Goal: Information Seeking & Learning: Learn about a topic

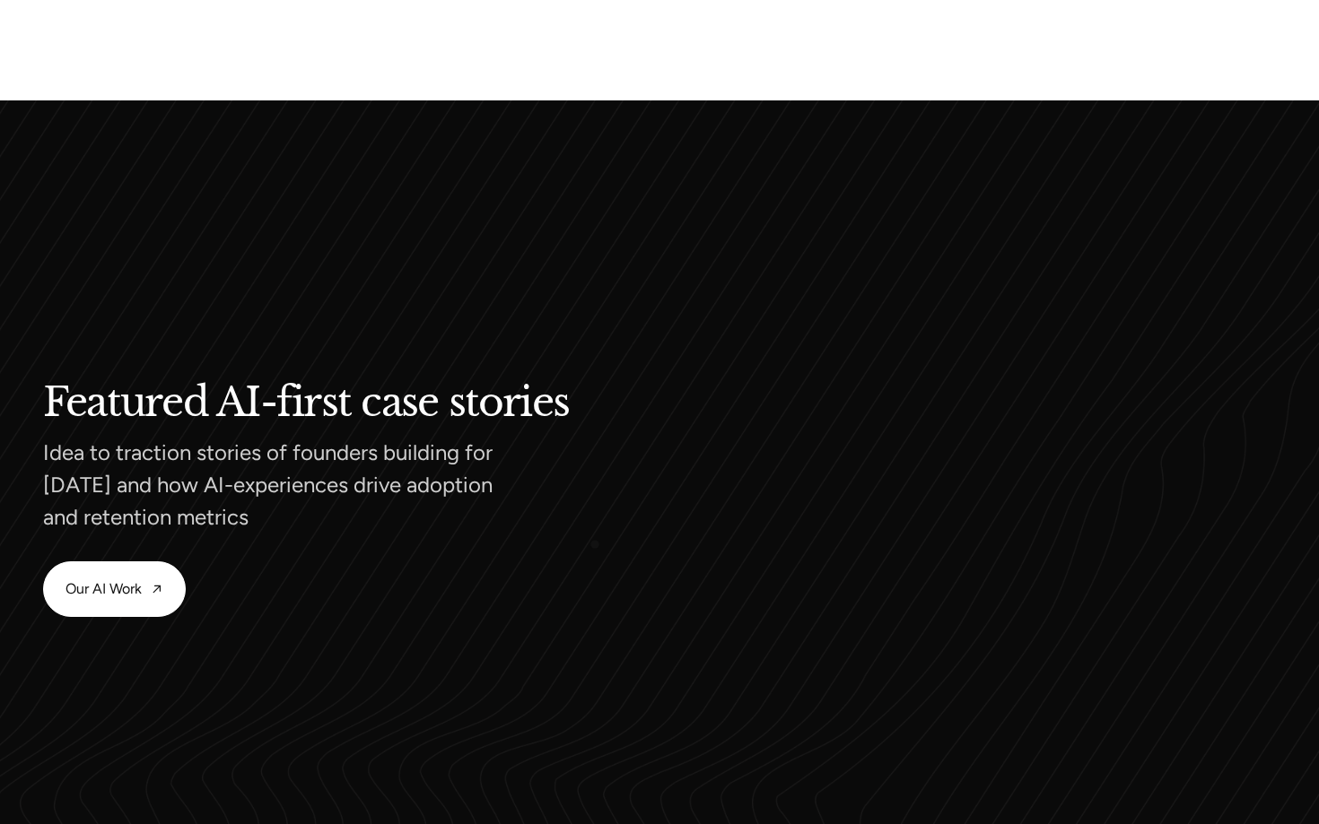
scroll to position [1670, 0]
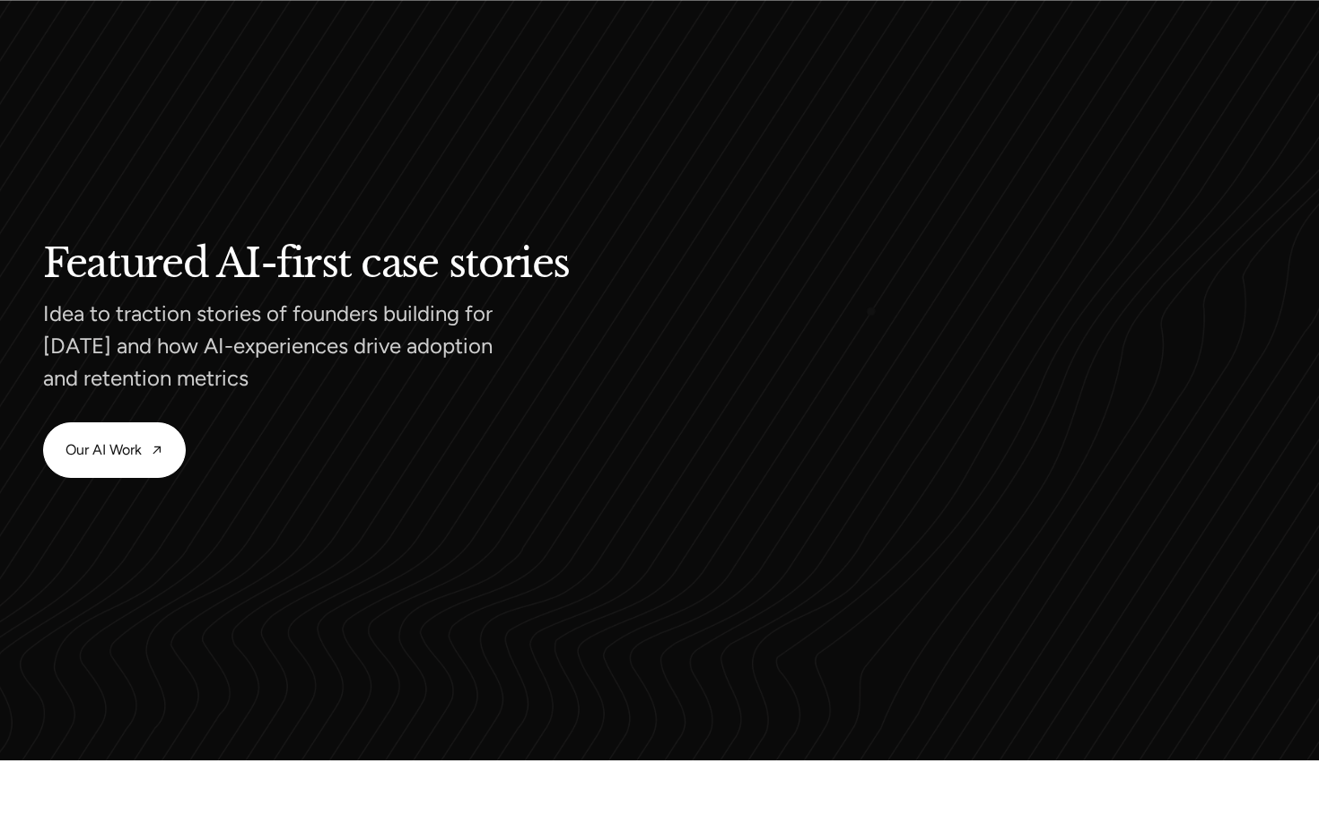
click at [885, 300] on video at bounding box center [976, 361] width 598 height 598
click at [108, 462] on link "Our AI Work" at bounding box center [114, 450] width 141 height 54
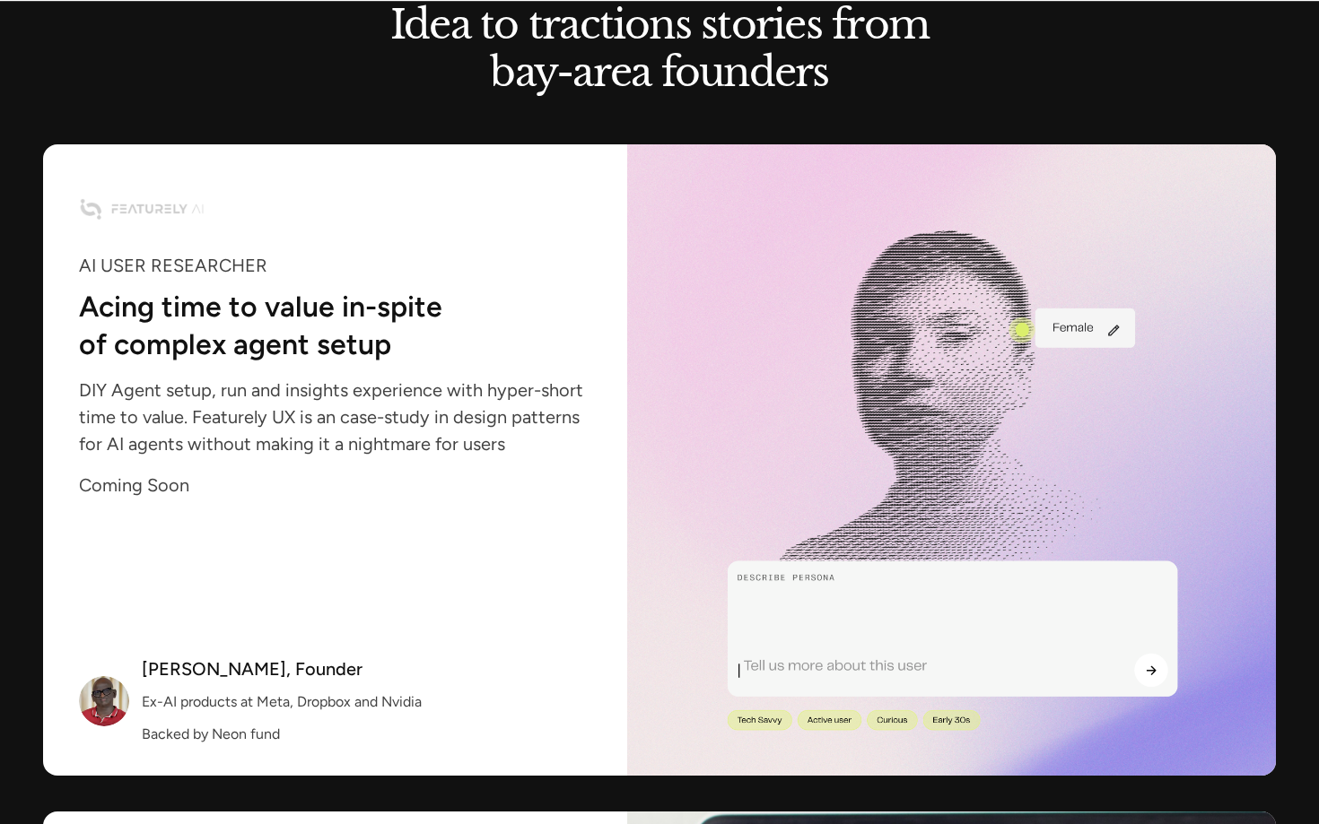
scroll to position [1742, 0]
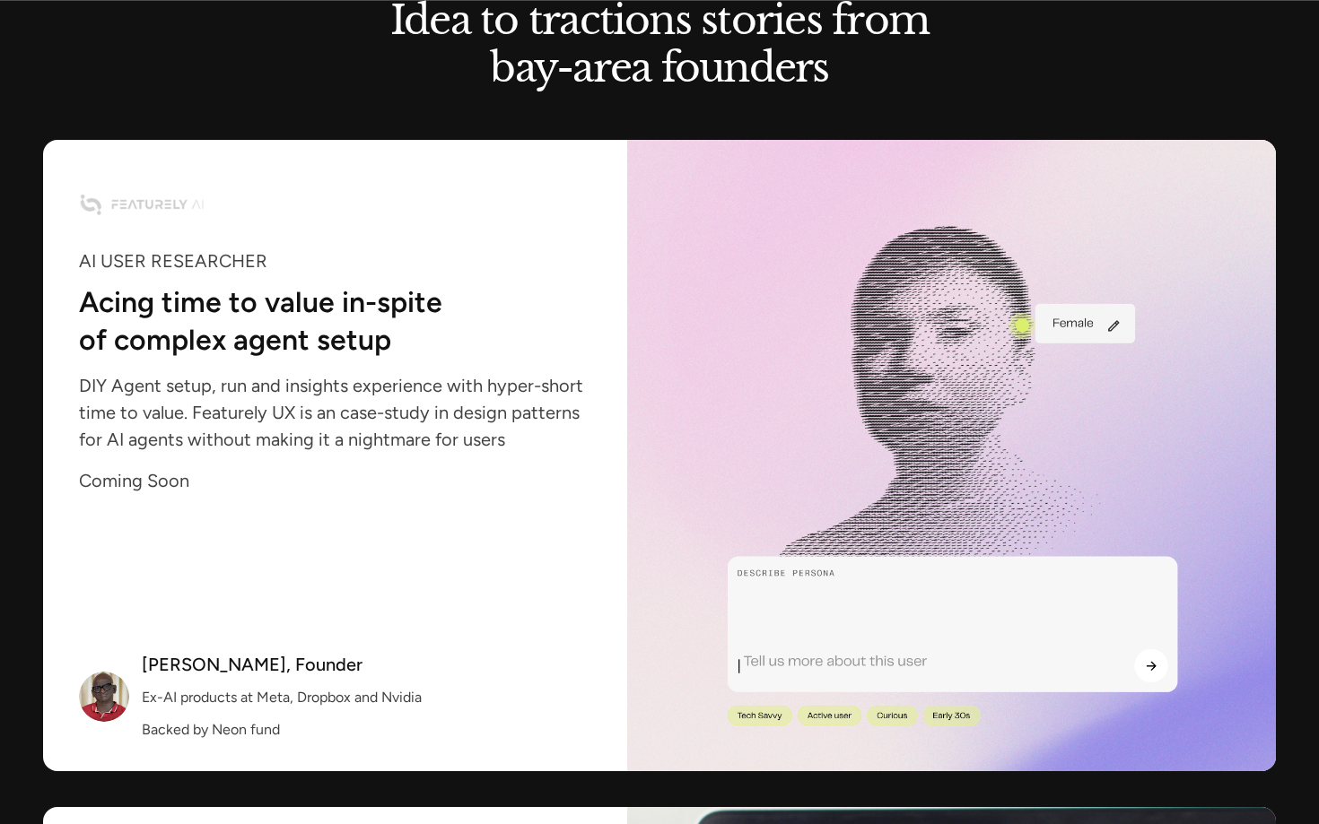
click at [446, 454] on div "AI USER RESEARCHER Acing time to value in-spite of complex agent setup DIY Agen…" at bounding box center [335, 346] width 512 height 341
click at [177, 206] on img at bounding box center [177, 204] width 196 height 46
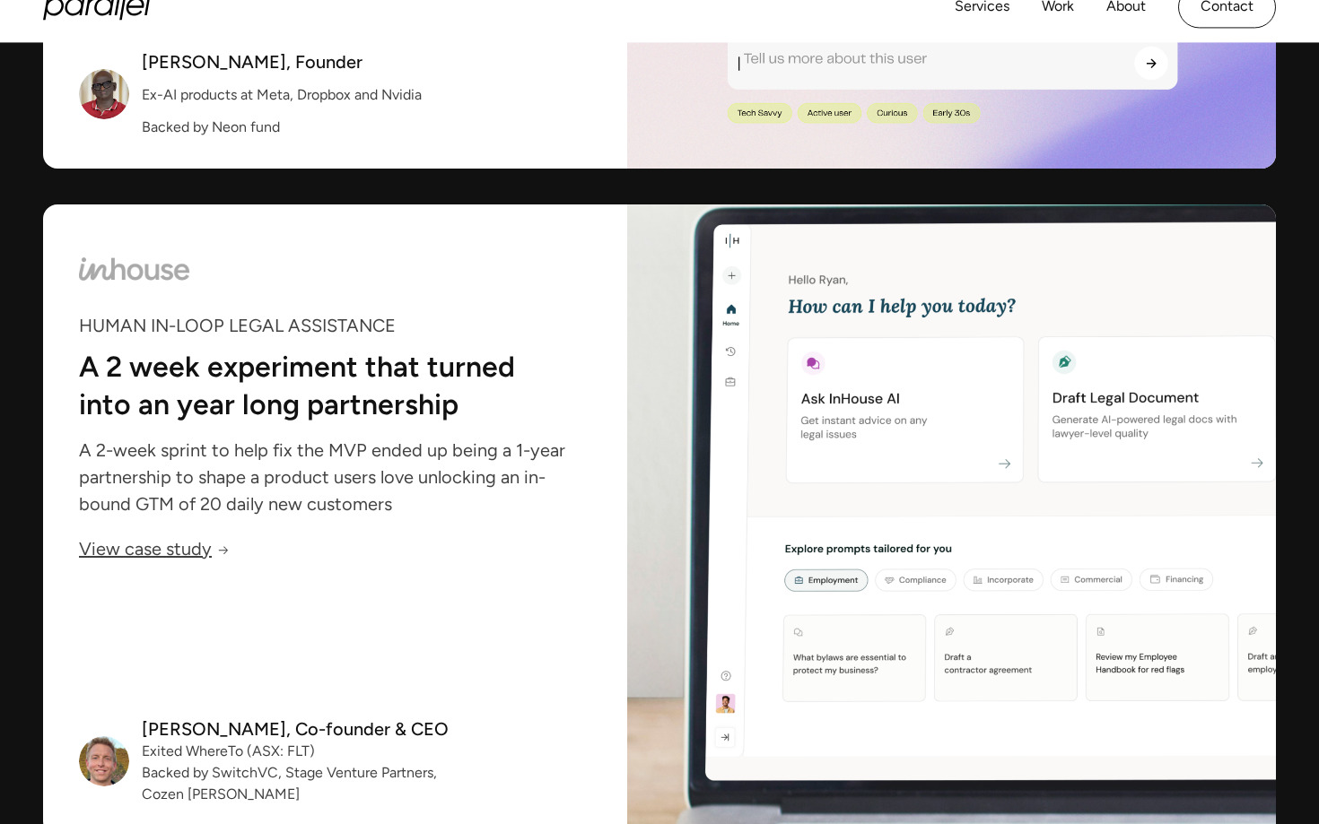
scroll to position [2352, 0]
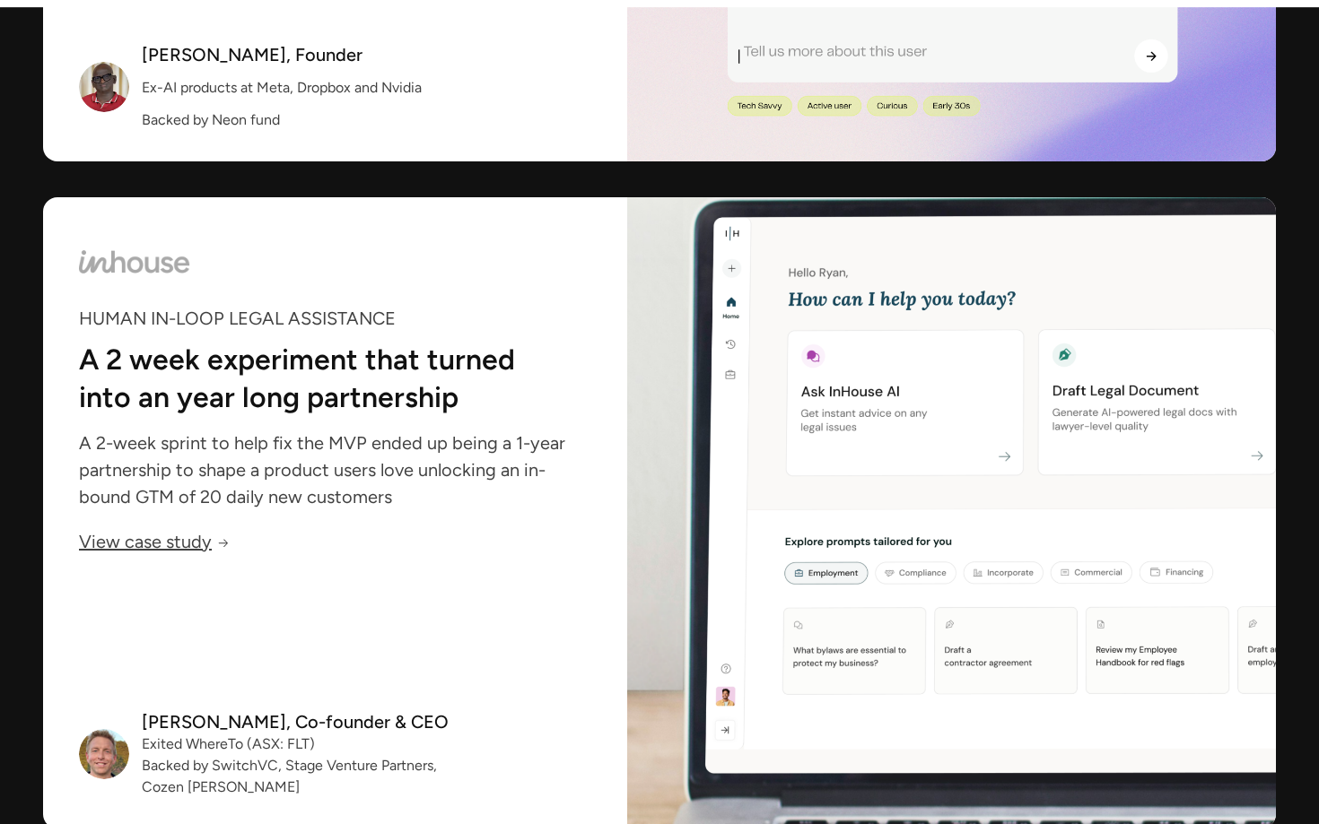
click at [130, 276] on img at bounding box center [177, 262] width 196 height 46
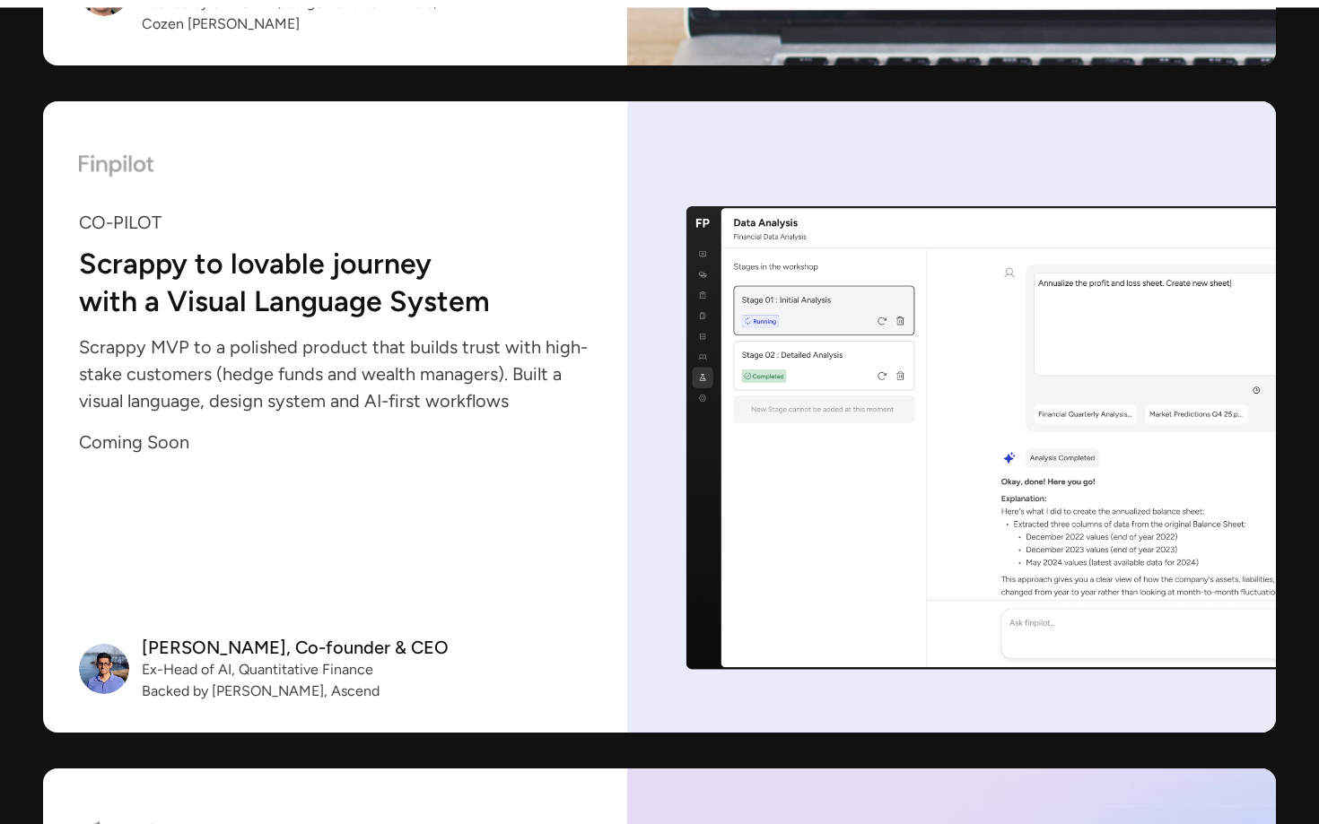
scroll to position [3155, 0]
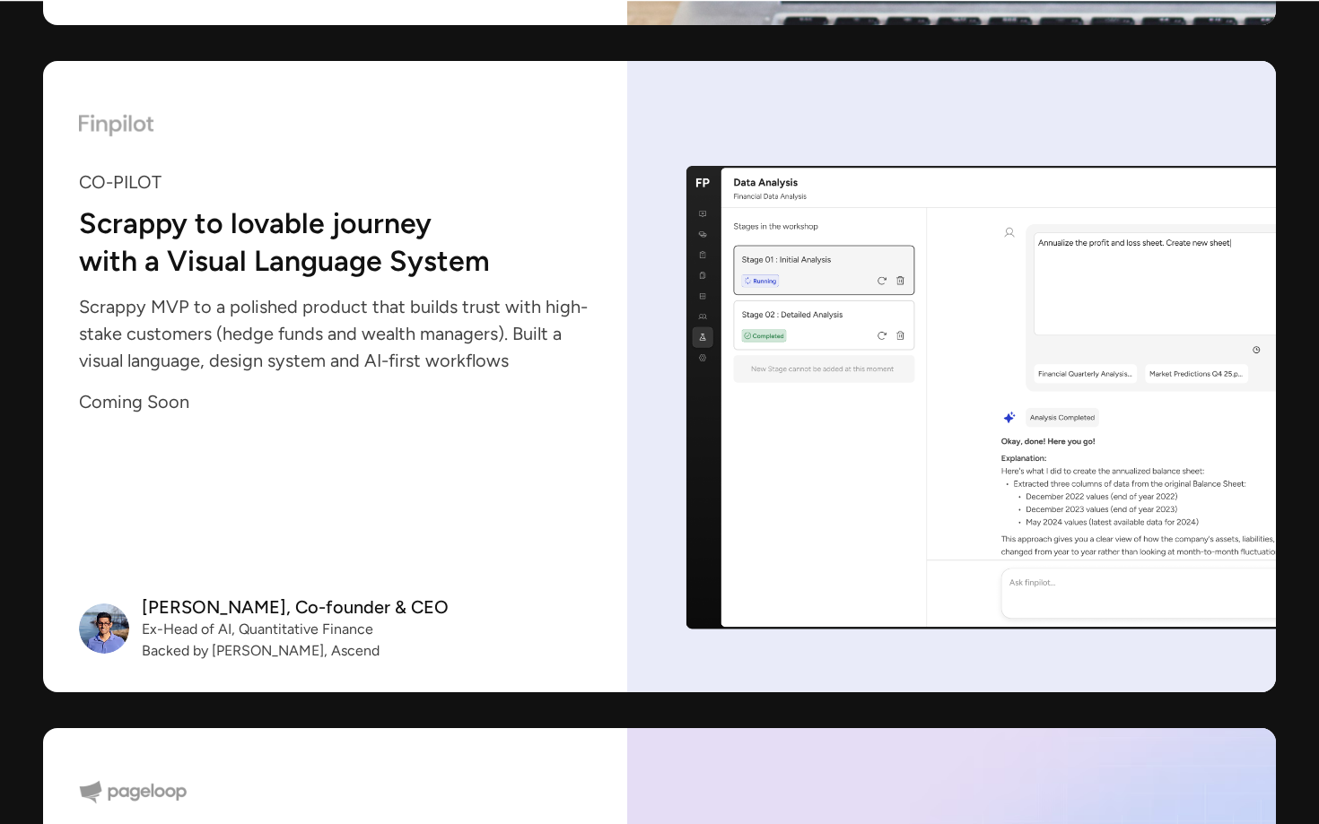
click at [102, 135] on img at bounding box center [177, 125] width 196 height 46
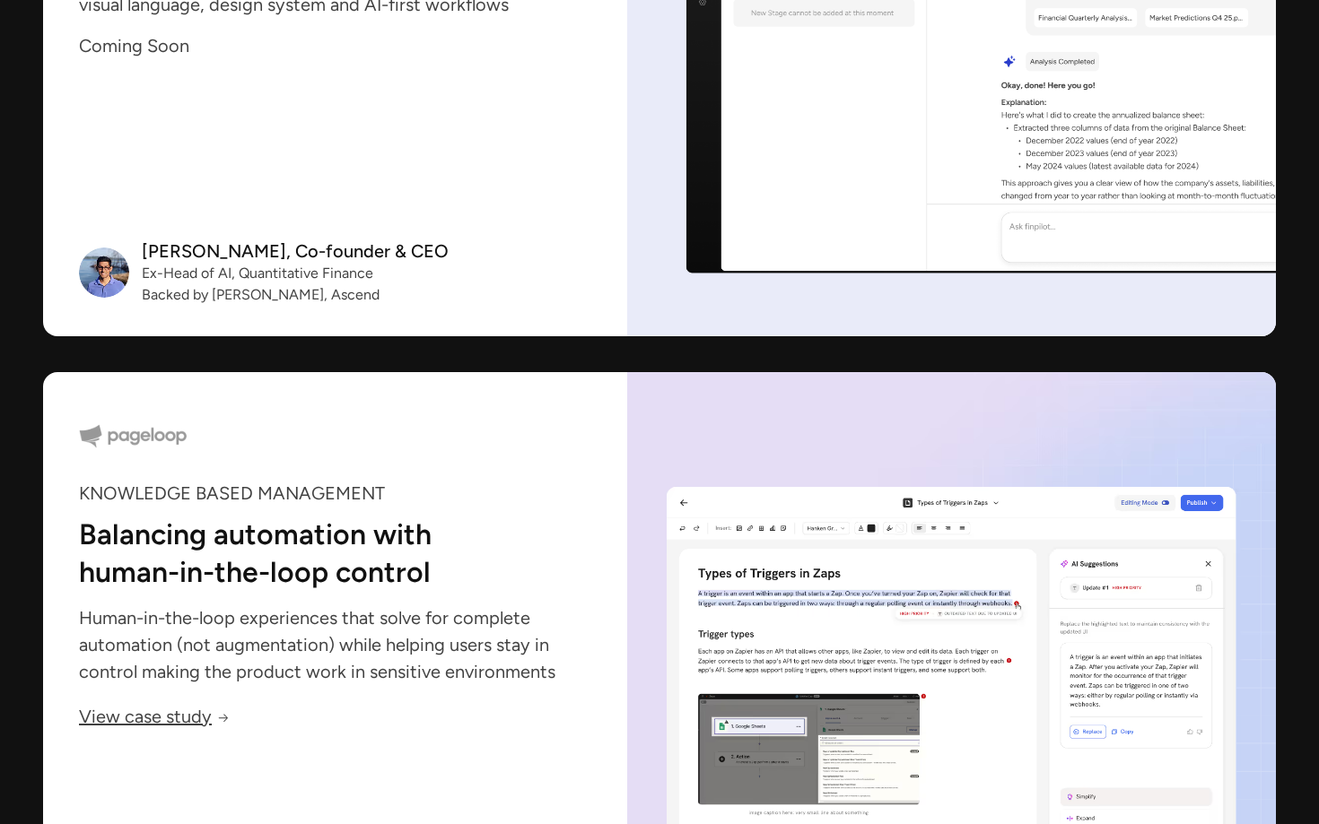
scroll to position [3982, 0]
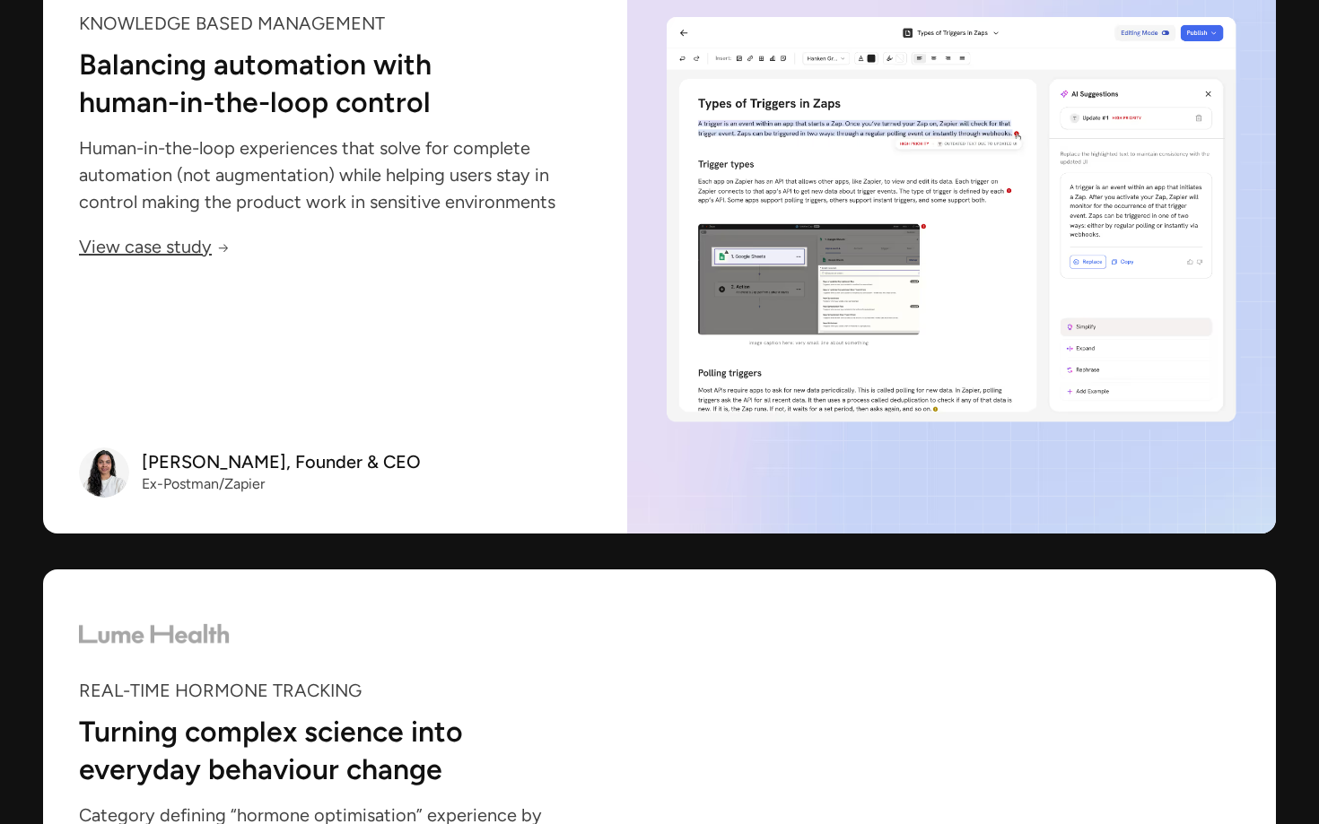
click at [171, 228] on div "KNOWLEDGE BASED MANAGEMENT Balancing automation with human-in-the-loop control …" at bounding box center [335, 98] width 512 height 321
click at [160, 255] on link "View case study" at bounding box center [154, 248] width 151 height 17
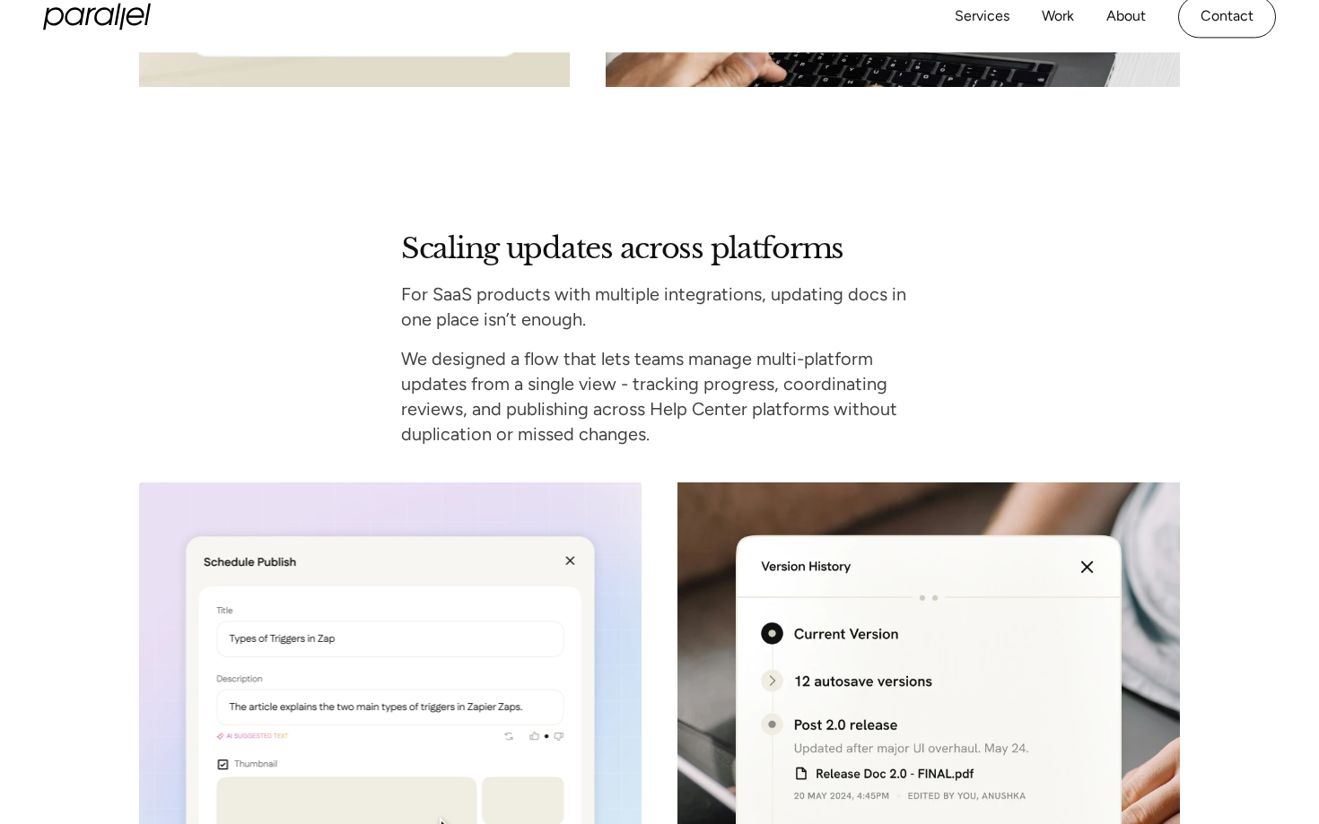
scroll to position [6563, 0]
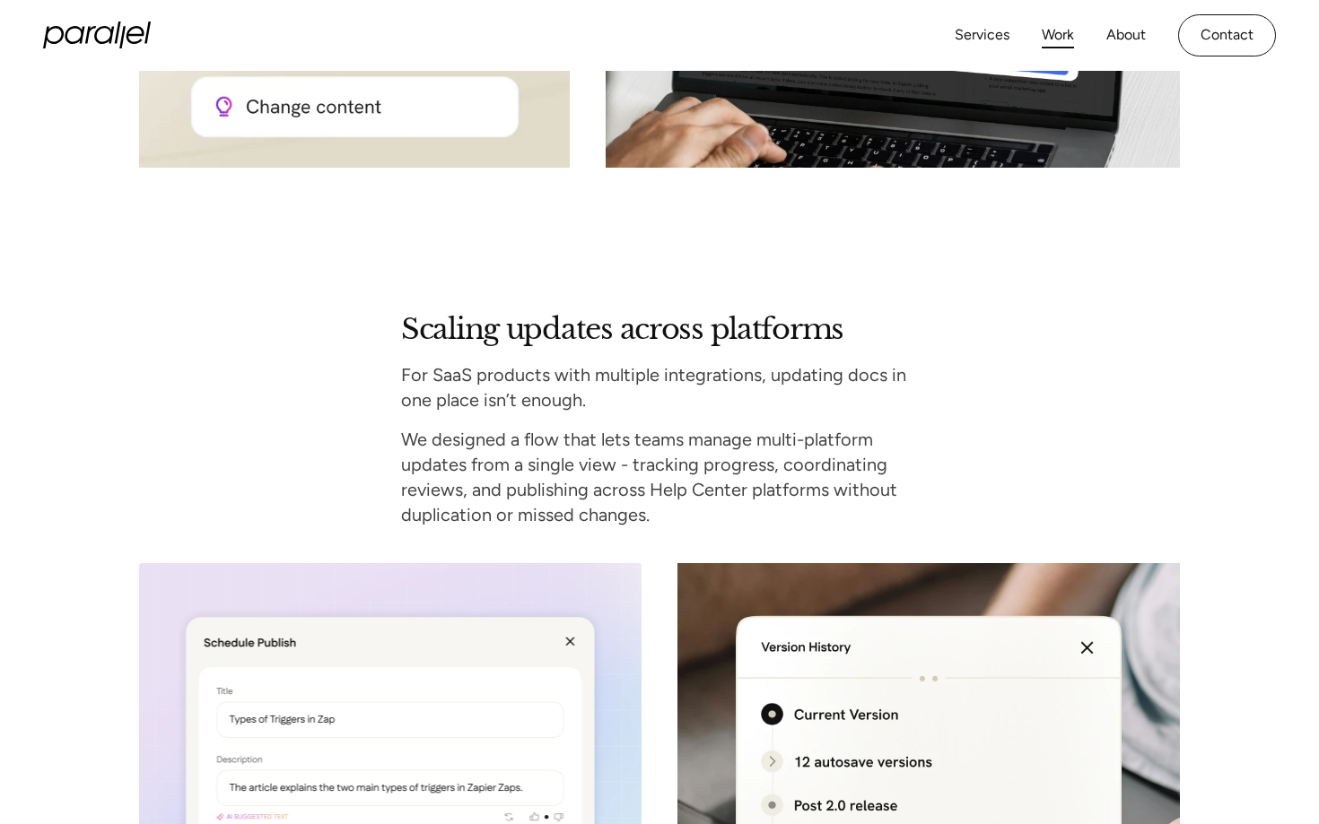
click at [1060, 35] on link "Work" at bounding box center [1057, 35] width 32 height 26
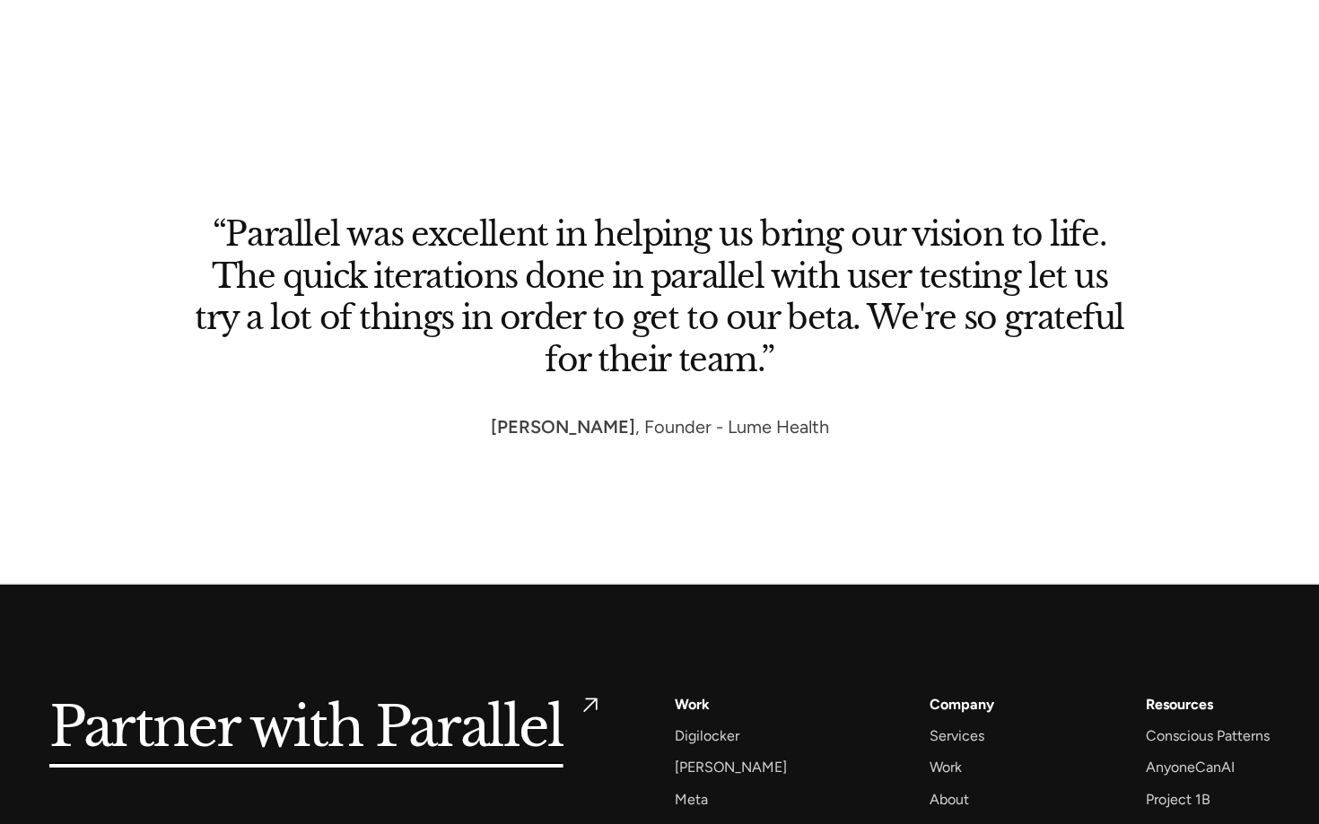
scroll to position [8640, 0]
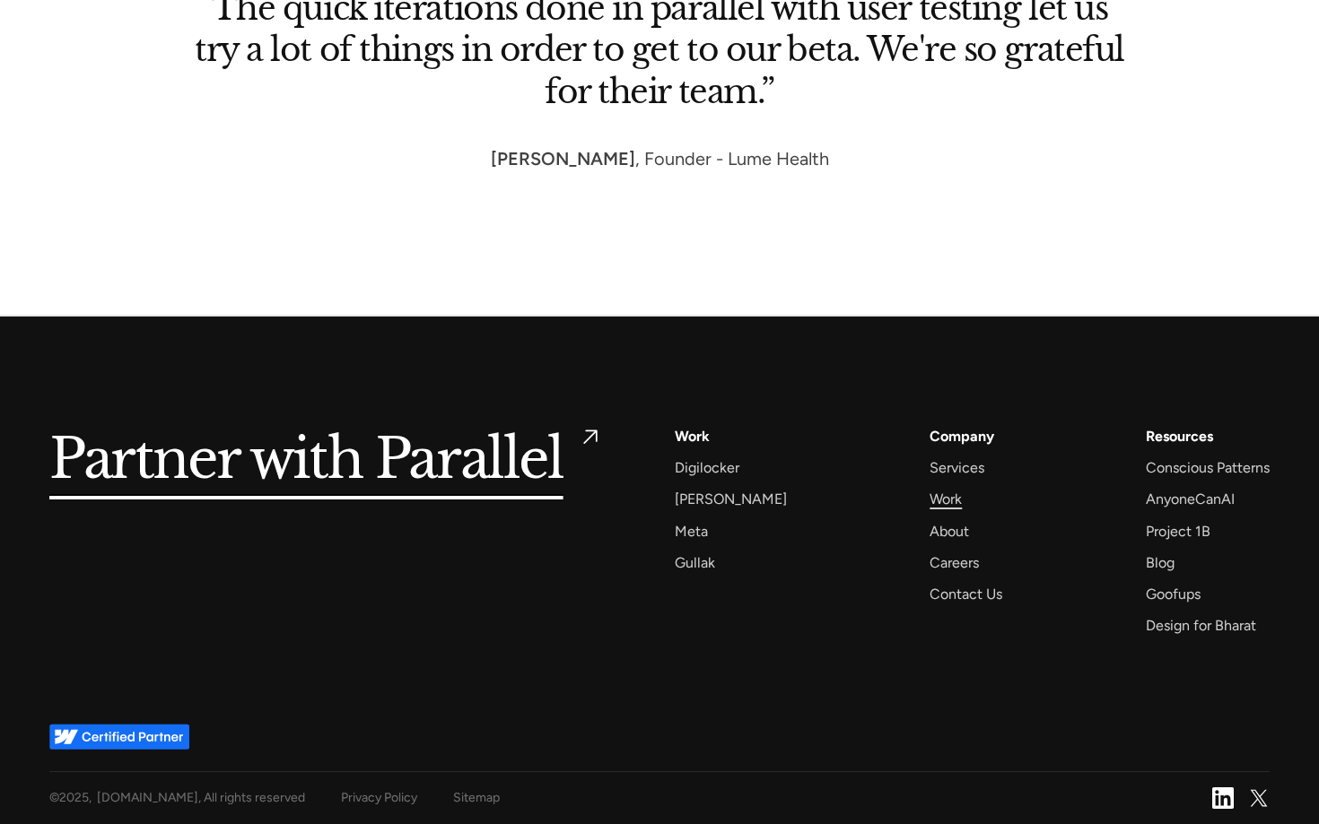
click at [929, 496] on div "Work" at bounding box center [945, 499] width 32 height 24
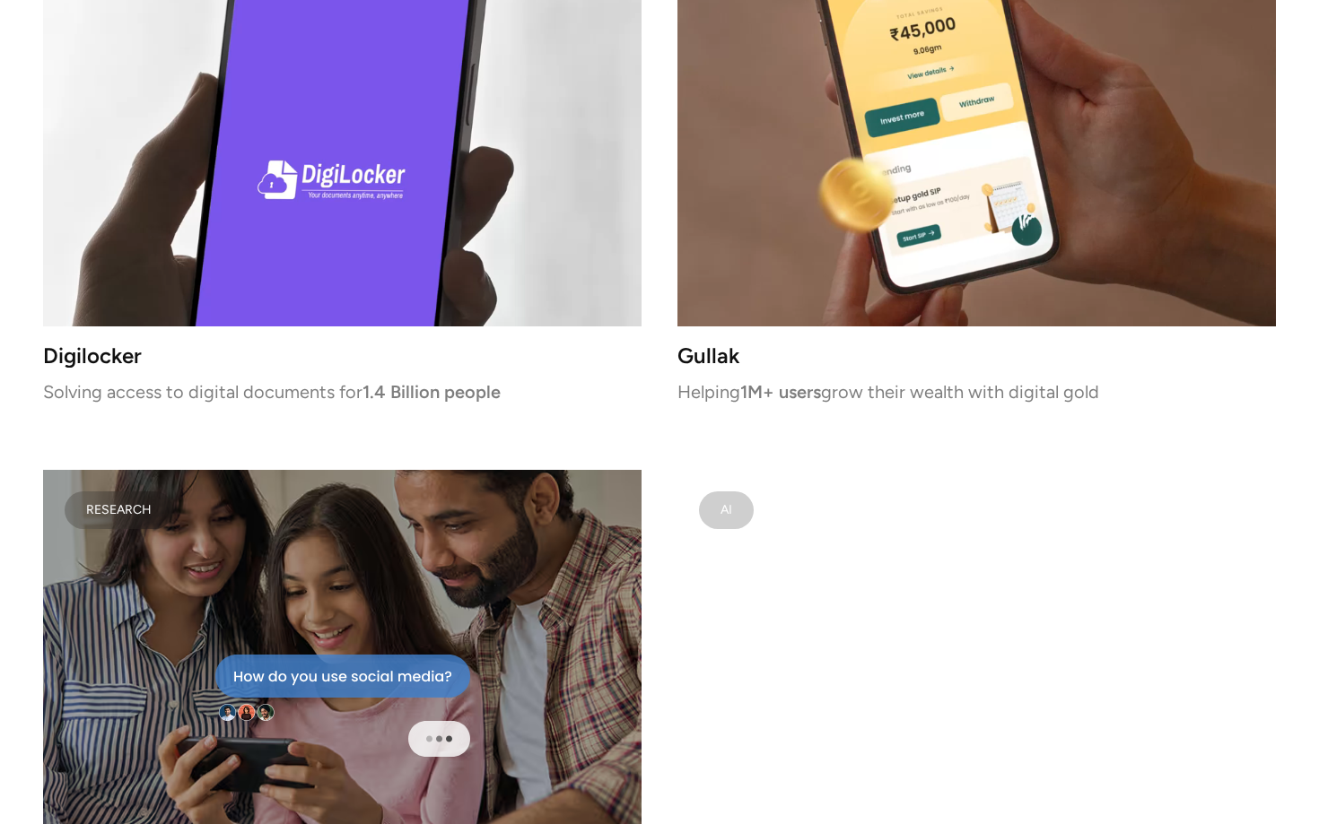
scroll to position [5175, 0]
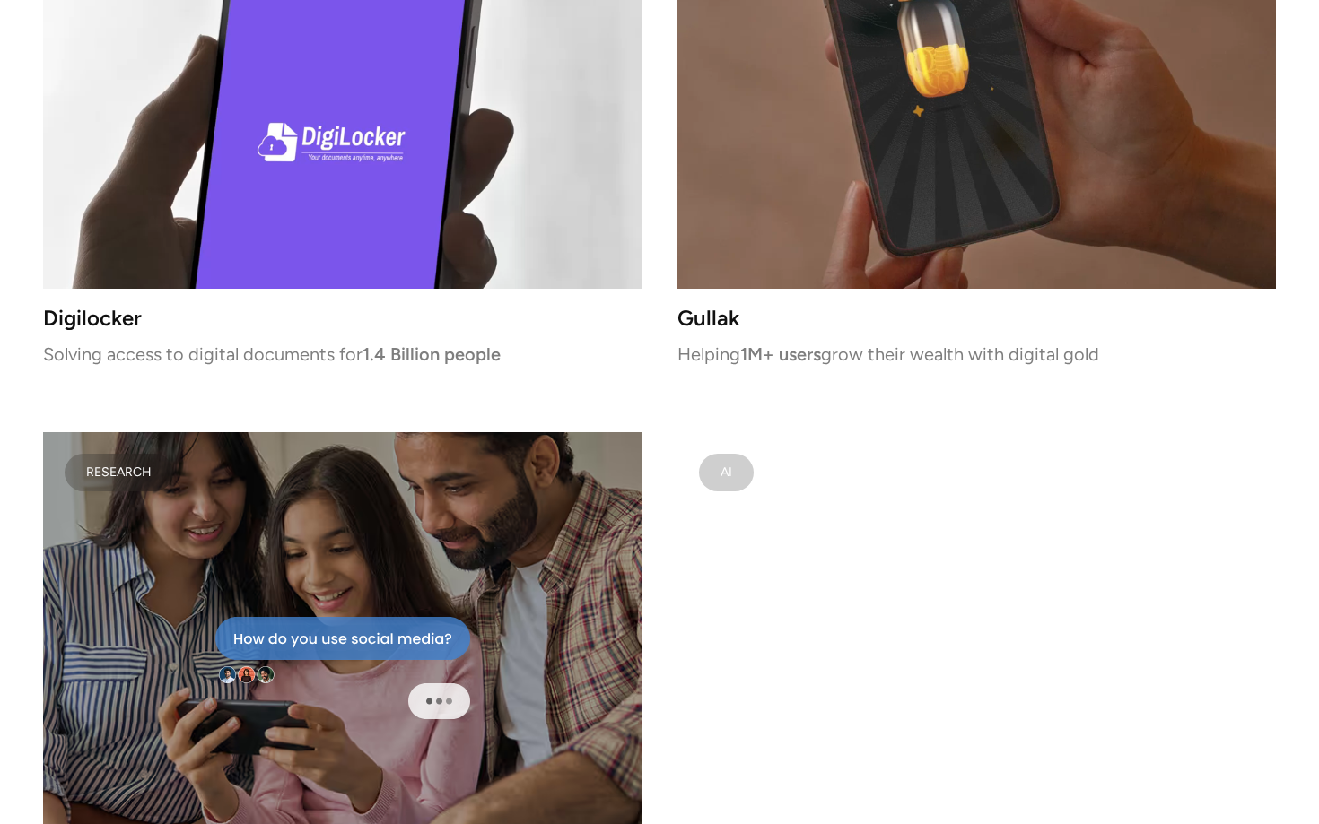
click at [900, 628] on video at bounding box center [976, 668] width 598 height 472
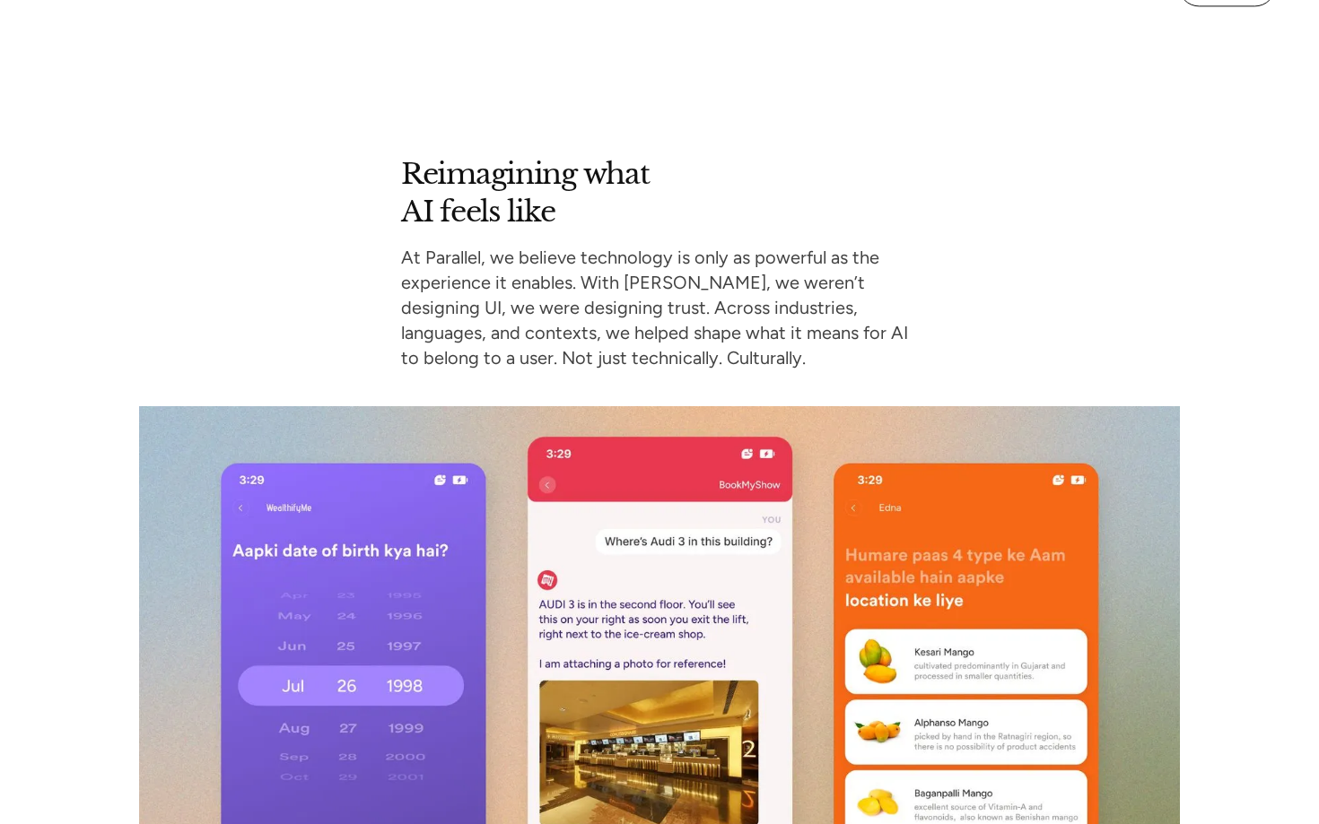
scroll to position [10686, 0]
